Goal: Register for event/course

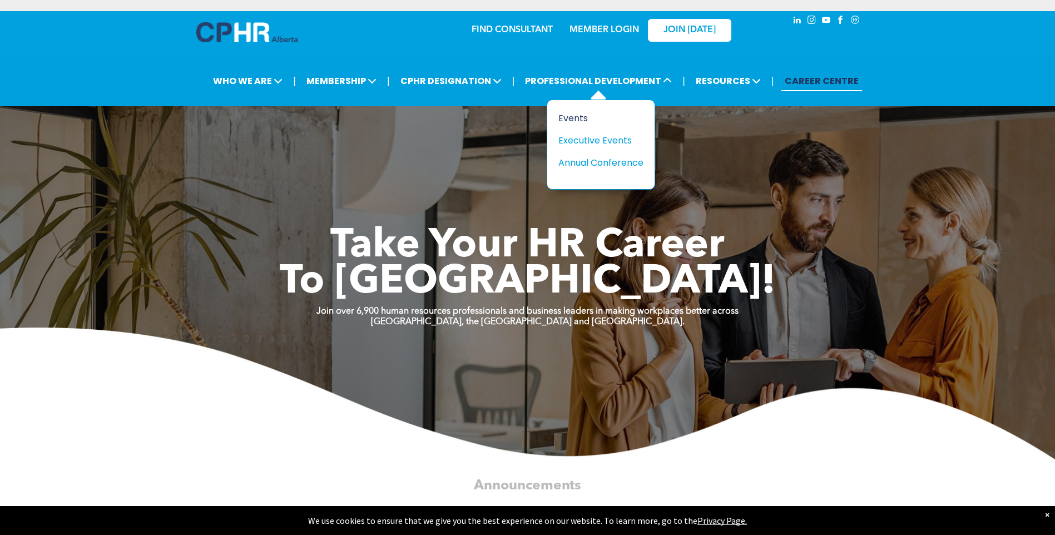
click at [569, 117] on div "Events" at bounding box center [596, 118] width 77 height 14
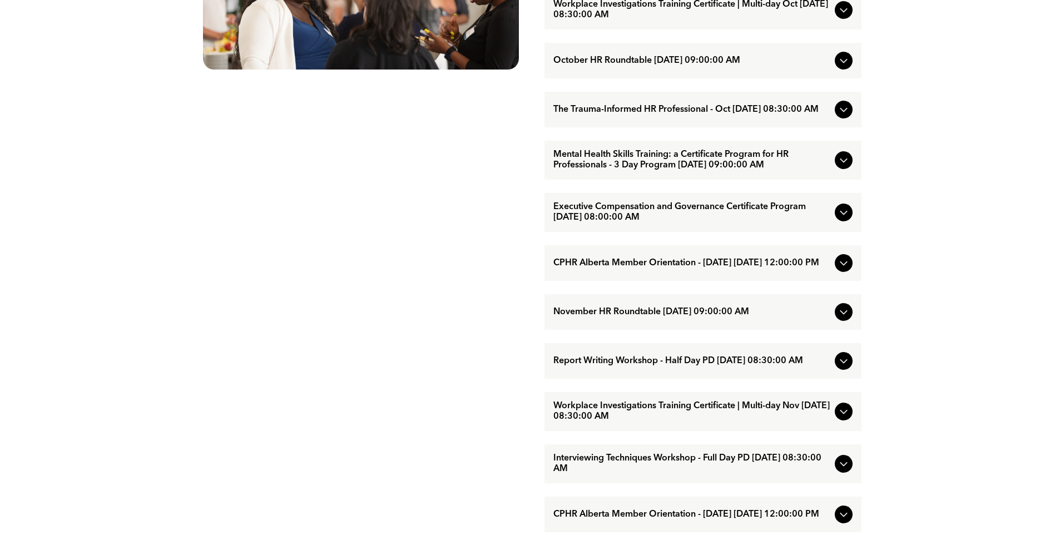
scroll to position [749, 0]
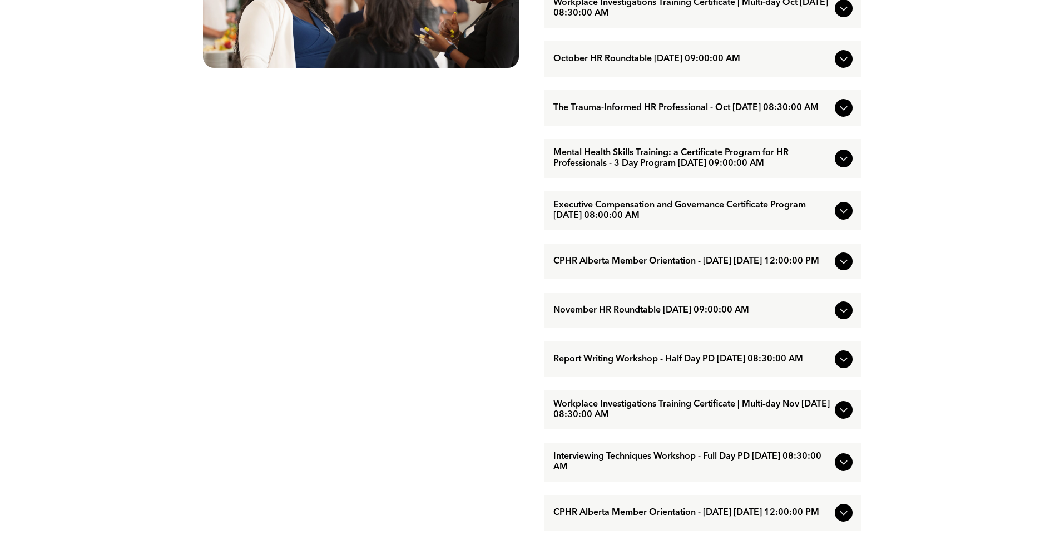
click at [841, 362] on icon at bounding box center [842, 359] width 7 height 4
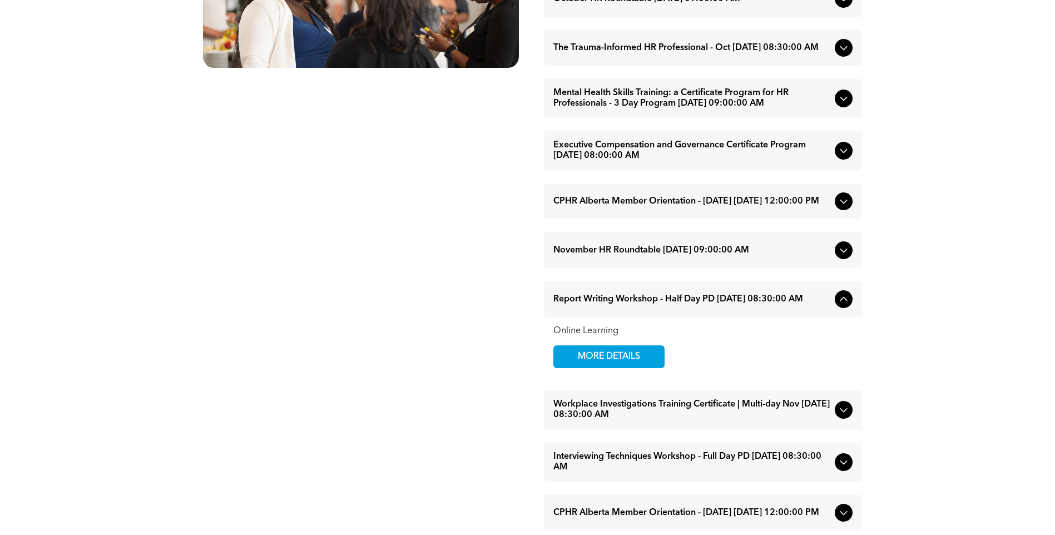
click at [841, 416] on icon at bounding box center [843, 409] width 13 height 13
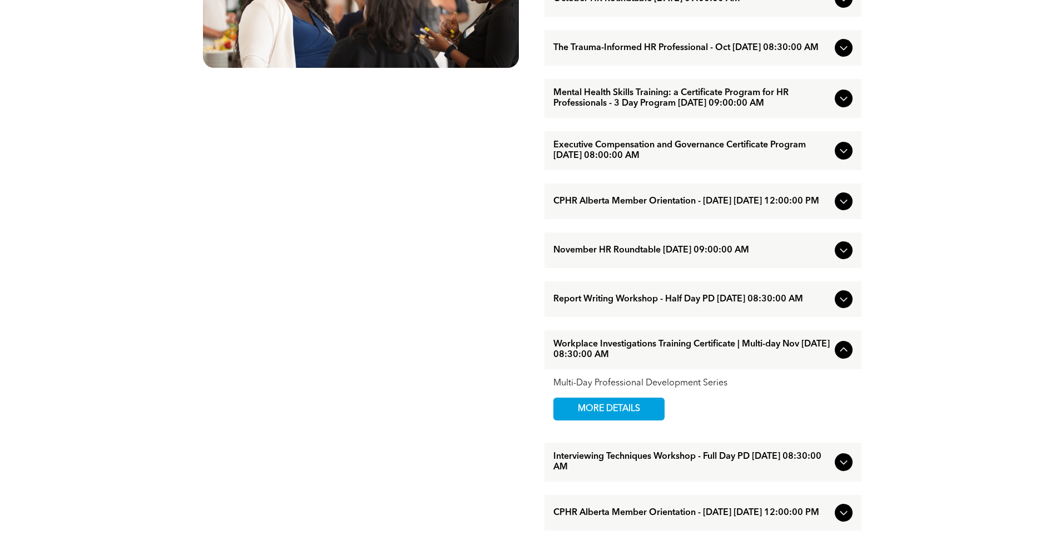
click at [838, 481] on div "Interviewing Techniques Workshop - Full Day PD [DATE] 08:30:00 AM" at bounding box center [702, 461] width 317 height 39
